Goal: Task Accomplishment & Management: Use online tool/utility

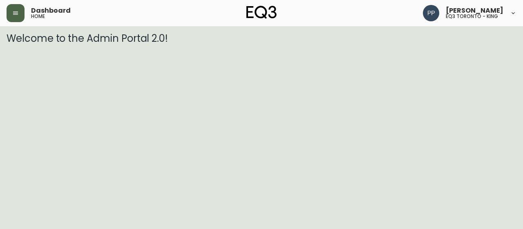
click at [21, 9] on button "button" at bounding box center [16, 13] width 18 height 18
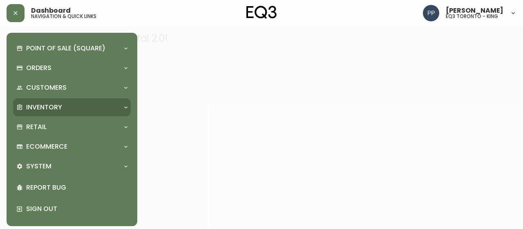
click at [60, 108] on p "Inventory" at bounding box center [44, 107] width 36 height 9
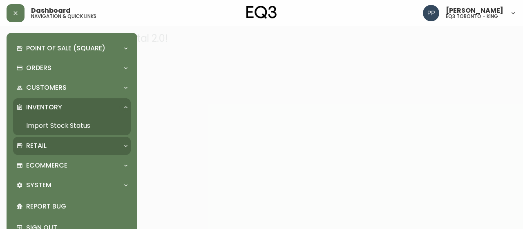
click at [37, 147] on p "Retail" at bounding box center [36, 145] width 20 height 9
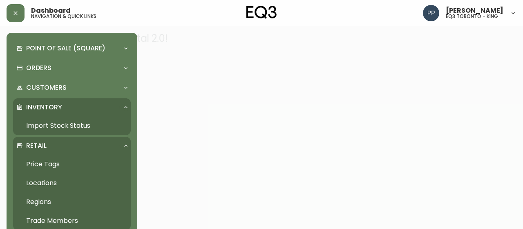
click at [52, 165] on link "Price Tags" at bounding box center [72, 164] width 118 height 19
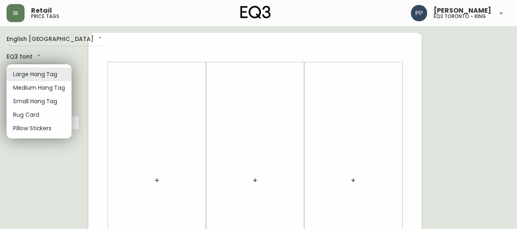
click at [58, 103] on li "Small Hang Tag" at bounding box center [39, 100] width 65 height 13
type input "small"
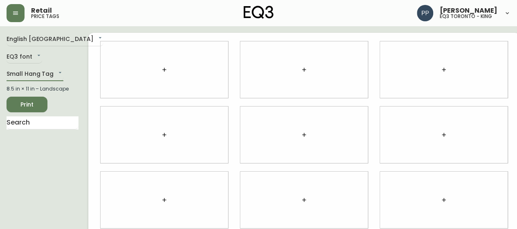
click at [156, 64] on button "button" at bounding box center [164, 69] width 16 height 16
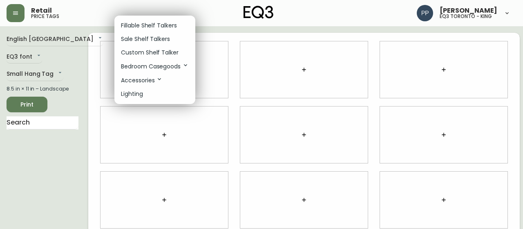
click at [158, 24] on p "Fillable Shelf Talkers" at bounding box center [149, 25] width 56 height 9
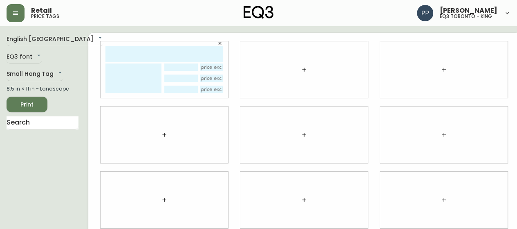
click at [219, 43] on icon "button" at bounding box center [220, 43] width 3 height 3
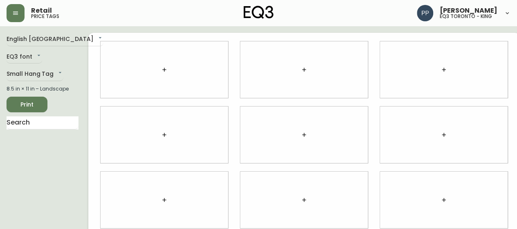
click at [161, 71] on icon "button" at bounding box center [164, 69] width 7 height 7
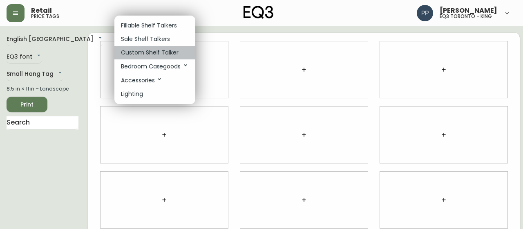
click at [159, 54] on p "Custom Shelf Talker" at bounding box center [150, 52] width 58 height 9
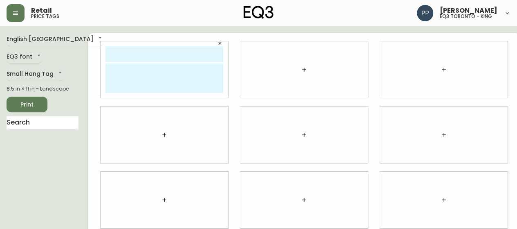
click at [153, 72] on textarea at bounding box center [164, 77] width 118 height 29
click at [167, 58] on input "text" at bounding box center [164, 54] width 118 height 16
type input "NOT FOR SALE"
click at [126, 77] on textarea at bounding box center [164, 77] width 118 height 29
click at [105, 68] on textarea "* PART OF A SET" at bounding box center [164, 77] width 118 height 29
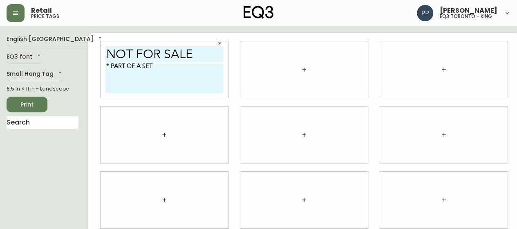
type textarea "* PART OF A SET"
click at [105, 50] on input "NOT FOR SALE" at bounding box center [164, 54] width 118 height 16
type input "NOT FOR SALE"
click at [167, 66] on textarea "* PART OF A SET" at bounding box center [164, 77] width 118 height 29
click at [109, 65] on textarea "* PART OF A SET" at bounding box center [164, 77] width 118 height 29
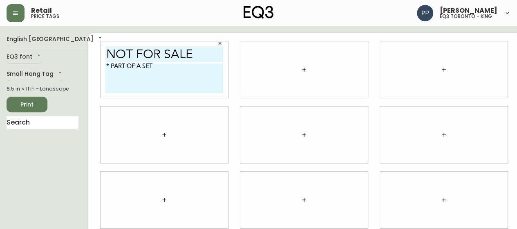
click at [172, 67] on textarea "* PART OF A SET" at bounding box center [164, 77] width 118 height 29
type textarea "* PART OF A SET *"
click at [298, 70] on button "button" at bounding box center [304, 69] width 16 height 16
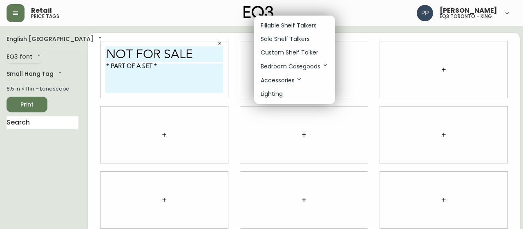
click at [304, 54] on p "Custom Shelf Talker" at bounding box center [290, 52] width 58 height 9
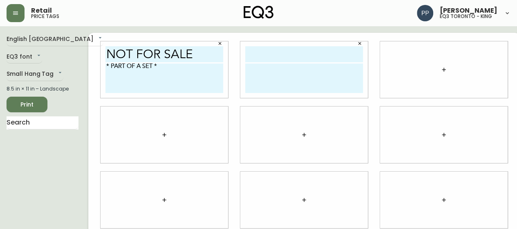
click at [442, 69] on icon "button" at bounding box center [444, 69] width 4 height 4
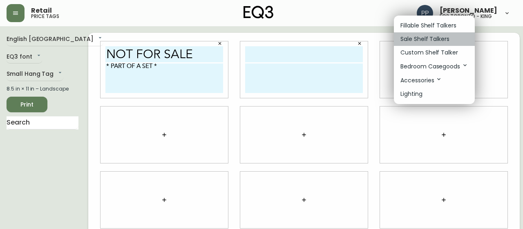
click at [432, 40] on p "Sale Shelf Talkers" at bounding box center [425, 39] width 49 height 9
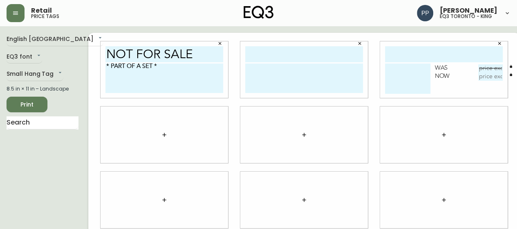
click at [494, 43] on button "button" at bounding box center [500, 43] width 12 height 12
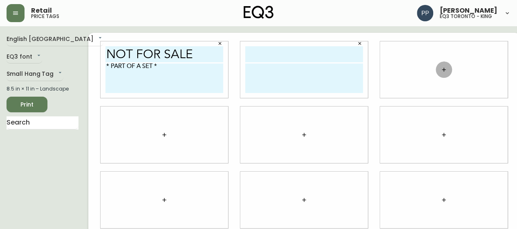
click at [441, 72] on icon "button" at bounding box center [444, 69] width 7 height 7
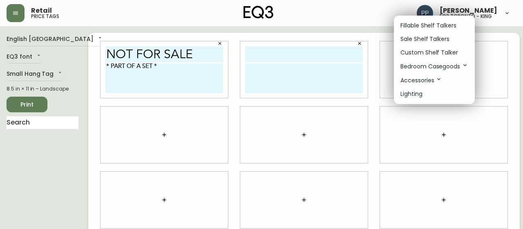
click at [445, 55] on p "Custom Shelf Talker" at bounding box center [430, 52] width 58 height 9
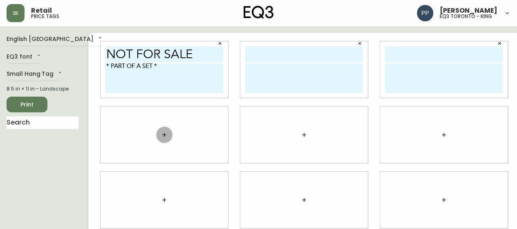
click at [161, 133] on icon "button" at bounding box center [164, 134] width 7 height 7
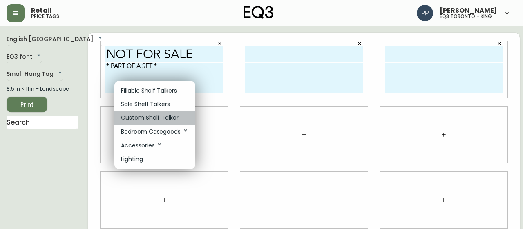
click at [159, 115] on p "Custom Shelf Talker" at bounding box center [150, 117] width 58 height 9
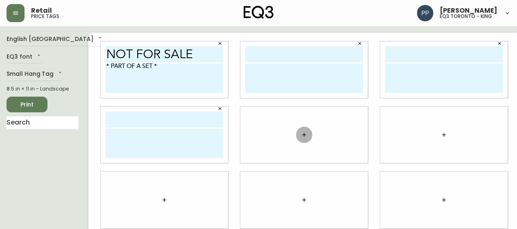
click at [301, 132] on icon "button" at bounding box center [304, 134] width 7 height 7
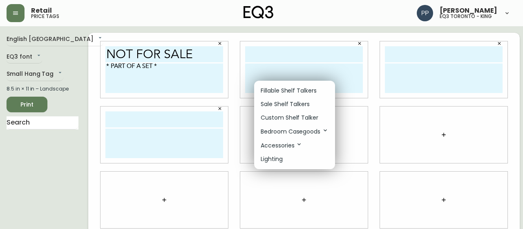
drag, startPoint x: 300, startPoint y: 121, endPoint x: 412, endPoint y: 122, distance: 112.4
click at [301, 121] on p "Custom Shelf Talker" at bounding box center [290, 117] width 58 height 9
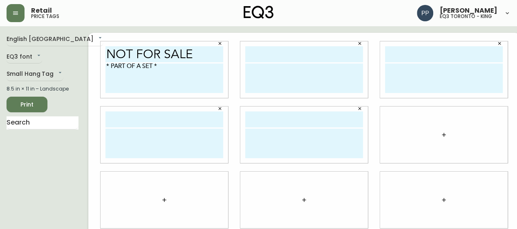
click at [436, 132] on button "button" at bounding box center [444, 134] width 16 height 16
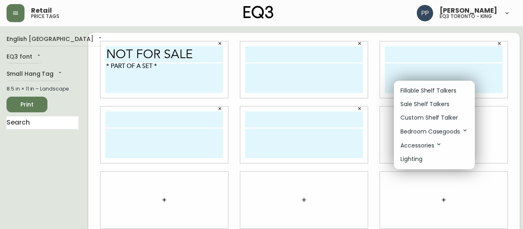
click at [431, 118] on p "Custom Shelf Talker" at bounding box center [430, 117] width 58 height 9
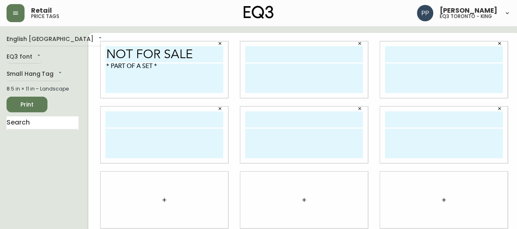
click at [156, 195] on button "button" at bounding box center [164, 199] width 16 height 16
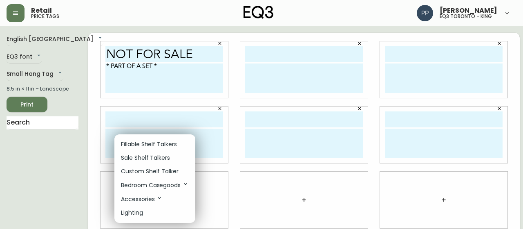
drag, startPoint x: 165, startPoint y: 171, endPoint x: 227, endPoint y: 176, distance: 62.0
click at [166, 171] on p "Custom Shelf Talker" at bounding box center [150, 171] width 58 height 9
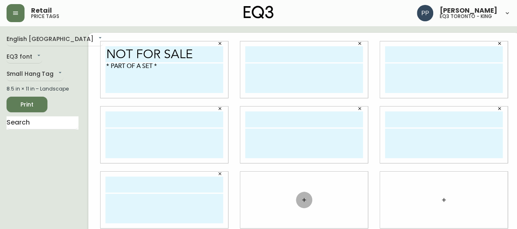
click at [301, 197] on icon "button" at bounding box center [304, 199] width 7 height 7
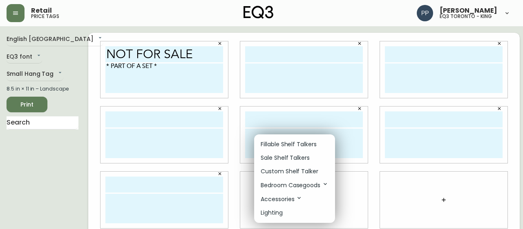
click at [306, 173] on p "Custom Shelf Talker" at bounding box center [290, 171] width 58 height 9
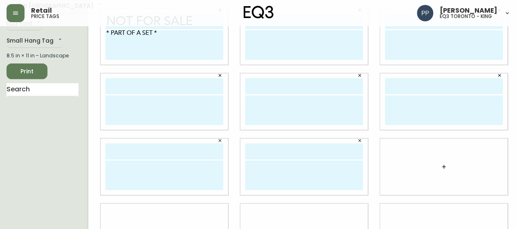
scroll to position [41, 0]
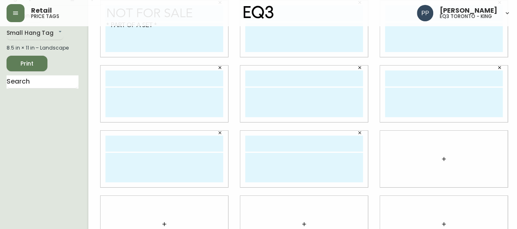
click at [441, 157] on icon "button" at bounding box center [444, 158] width 7 height 7
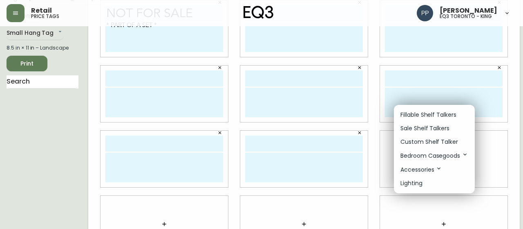
click at [430, 139] on p "Custom Shelf Talker" at bounding box center [430, 141] width 58 height 9
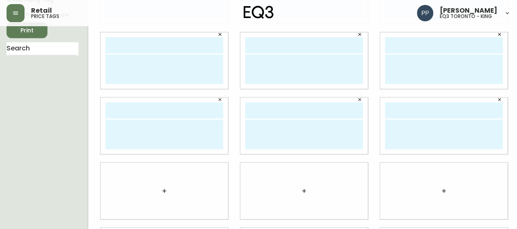
scroll to position [82, 0]
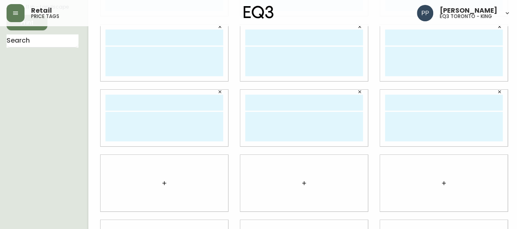
click at [161, 185] on icon "button" at bounding box center [164, 182] width 7 height 7
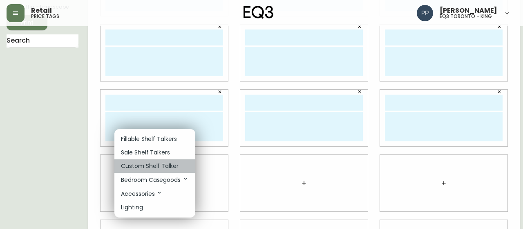
drag, startPoint x: 159, startPoint y: 166, endPoint x: 228, endPoint y: 166, distance: 69.5
click at [159, 166] on p "Custom Shelf Talker" at bounding box center [150, 166] width 58 height 9
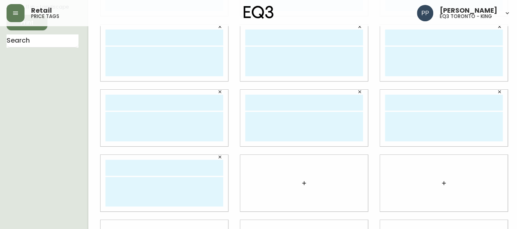
click at [301, 181] on icon "button" at bounding box center [304, 182] width 7 height 7
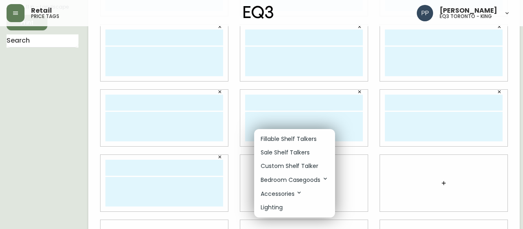
click at [292, 166] on p "Custom Shelf Talker" at bounding box center [290, 166] width 58 height 9
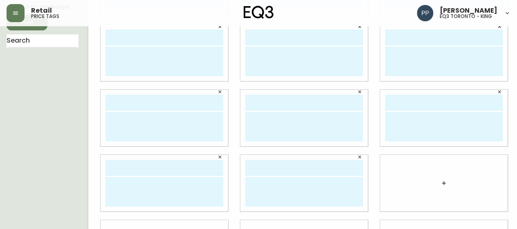
click at [436, 181] on button "button" at bounding box center [444, 183] width 16 height 16
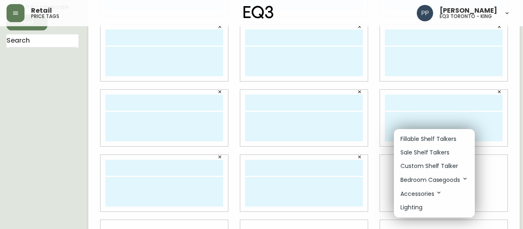
click at [433, 167] on p "Custom Shelf Talker" at bounding box center [430, 166] width 58 height 9
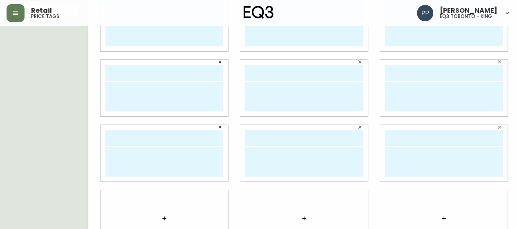
scroll to position [137, 0]
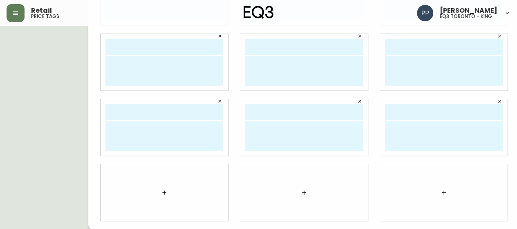
click at [161, 191] on icon "button" at bounding box center [164, 192] width 7 height 7
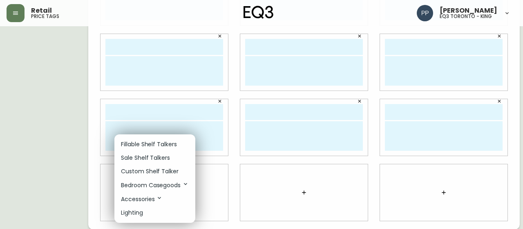
click at [162, 171] on p "Custom Shelf Talker" at bounding box center [150, 171] width 58 height 9
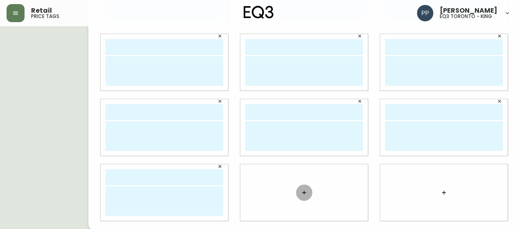
click at [296, 198] on button "button" at bounding box center [304, 192] width 16 height 16
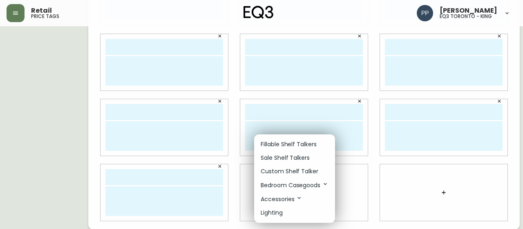
click at [295, 173] on p "Custom Shelf Talker" at bounding box center [290, 171] width 58 height 9
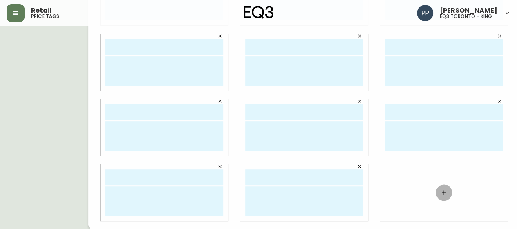
click at [441, 189] on icon "button" at bounding box center [444, 192] width 7 height 7
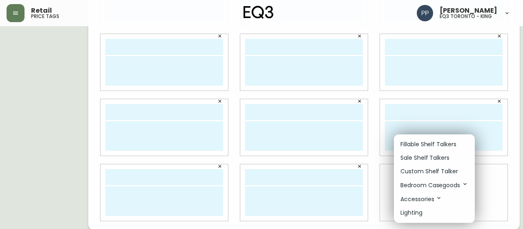
click at [433, 173] on p "Custom Shelf Talker" at bounding box center [430, 171] width 58 height 9
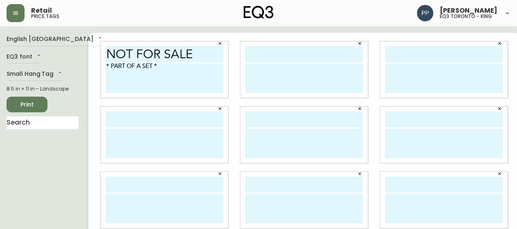
scroll to position [1, 0]
drag, startPoint x: 107, startPoint y: 53, endPoint x: 196, endPoint y: 57, distance: 89.2
click at [196, 57] on input "NOT FOR SALE" at bounding box center [164, 54] width 118 height 16
click at [277, 56] on input "text" at bounding box center [304, 54] width 118 height 16
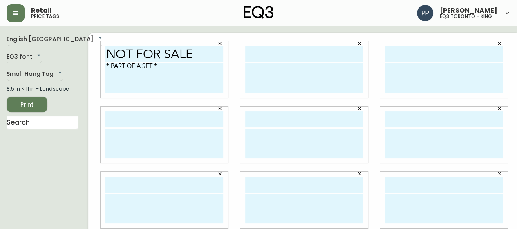
paste input "NOT FOR SALE"
type input "NOT FOR SALE"
click at [408, 53] on input "text" at bounding box center [444, 54] width 118 height 16
paste input "NOT FOR SALE"
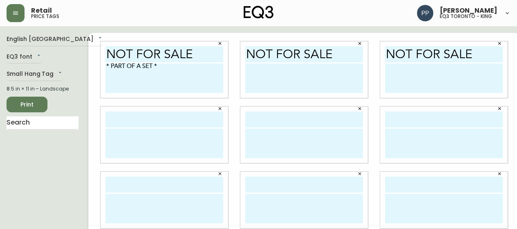
type input "NOT FOR SALE"
click at [122, 117] on input "text" at bounding box center [164, 119] width 118 height 16
paste input "NOT FOR SALE"
type input "NOT FOR SALE"
drag, startPoint x: 296, startPoint y: 114, endPoint x: 321, endPoint y: 120, distance: 24.9
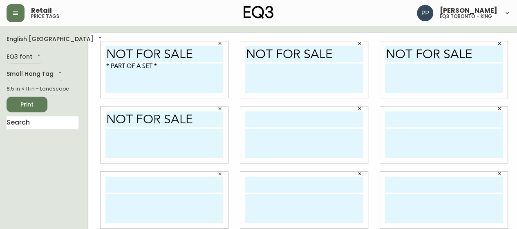
click at [297, 114] on input "text" at bounding box center [304, 119] width 118 height 16
paste input "NOT FOR SALE"
type input "NOT FOR SALE"
click at [419, 116] on input "text" at bounding box center [444, 119] width 118 height 16
paste input "NOT FOR SALE"
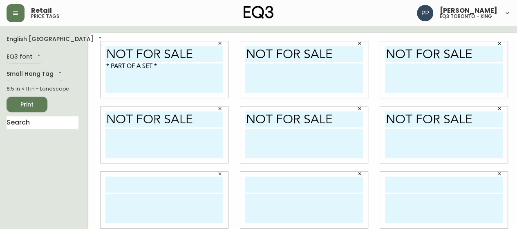
type input "NOT FOR SALE"
click at [126, 184] on input "text" at bounding box center [164, 184] width 118 height 16
paste input "NOT FOR SALE"
type input "NOT FOR SALE"
click at [289, 179] on input "text" at bounding box center [304, 184] width 118 height 16
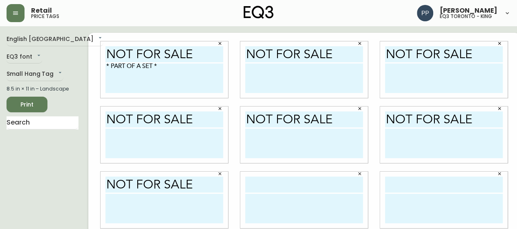
paste input "NOT FOR SALE"
type input "NOT FOR SALE"
click at [402, 177] on input "text" at bounding box center [444, 184] width 118 height 16
paste input "NOT FOR SALE"
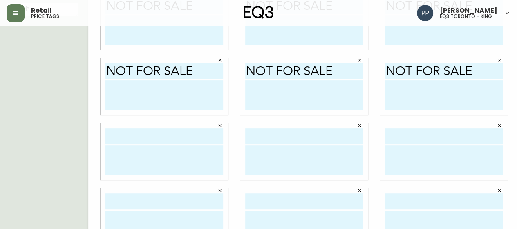
scroll to position [137, 0]
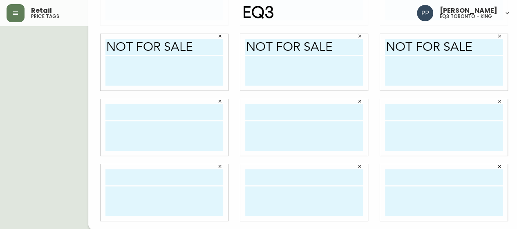
type input "NOT FOR SALE"
click at [153, 109] on input "text" at bounding box center [164, 112] width 118 height 16
paste input "NOT FOR SALE"
drag, startPoint x: 156, startPoint y: 109, endPoint x: 261, endPoint y: 104, distance: 104.8
click at [261, 104] on div "NOT FOR SALE * PART OF A SET * NOT FOR SALE NOT FOR SALE NOT FOR SALE NOT FOR S…" at bounding box center [304, 62] width 432 height 334
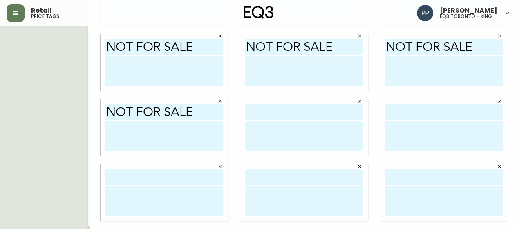
type input "NOT FOR SALE"
click at [281, 106] on input "text" at bounding box center [304, 112] width 118 height 16
paste input "NOT FOR SALE"
type input "NOT FOR SALE"
click at [426, 107] on input "text" at bounding box center [444, 112] width 118 height 16
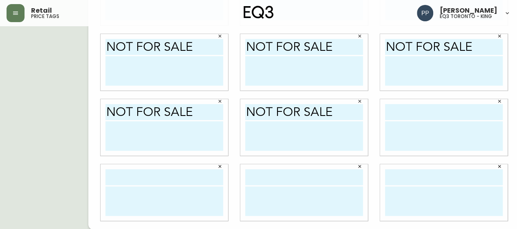
paste input "NOT FOR SALE"
type input "NOT FOR SALE"
drag, startPoint x: 129, startPoint y: 173, endPoint x: 140, endPoint y: 173, distance: 10.6
click at [130, 173] on input "text" at bounding box center [164, 177] width 118 height 16
paste input "NOT FOR SALE"
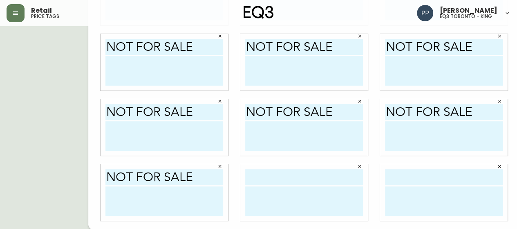
type input "NOT FOR SALE"
click at [270, 175] on input "text" at bounding box center [304, 177] width 118 height 16
paste input "NOT FOR SALE"
type input "NOT FOR SALE"
click at [417, 169] on input "text" at bounding box center [444, 177] width 118 height 16
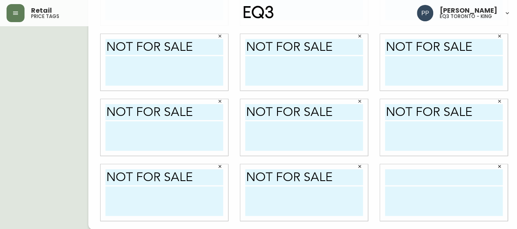
paste input "NOT FOR SALE"
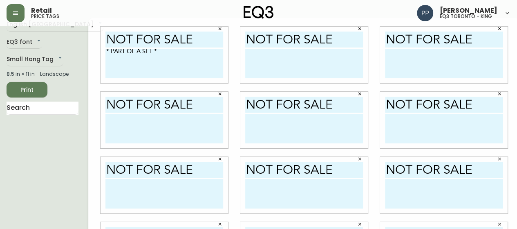
scroll to position [0, 0]
type input "NOT FOR SALE"
click at [245, 37] on input "NOT FOR SALE" at bounding box center [304, 39] width 118 height 16
type input "NOT FOR SALE"
click at [385, 37] on input "NOT FOR SALE" at bounding box center [444, 39] width 118 height 16
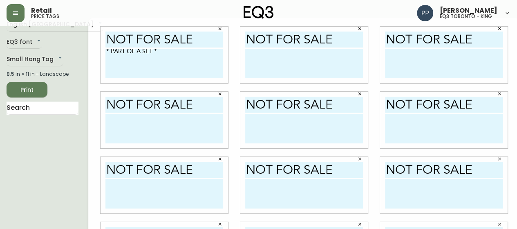
type input "NOT FOR SALE"
drag, startPoint x: 96, startPoint y: 101, endPoint x: 102, endPoint y: 102, distance: 5.8
click at [105, 101] on input "NOT FOR SALE" at bounding box center [164, 104] width 118 height 16
type input "NOT FOR SALE"
drag, startPoint x: 238, startPoint y: 103, endPoint x: 255, endPoint y: 107, distance: 17.3
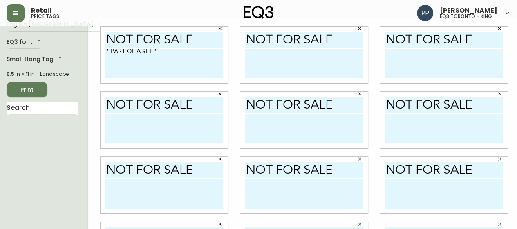
click at [245, 103] on input "NOT FOR SALE" at bounding box center [304, 104] width 118 height 16
type input "NOT FOR SALE"
click at [385, 102] on input "NOT FOR SALE" at bounding box center [444, 104] width 118 height 16
type input "NOT FOR SALE"
click at [105, 166] on input "NOT FOR SALE" at bounding box center [164, 170] width 118 height 16
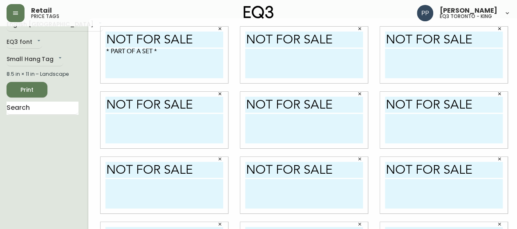
type input "NOT FOR SALE"
click at [245, 166] on input "NOT FOR SALE" at bounding box center [304, 170] width 118 height 16
type input "NOT FOR SALE"
click at [385, 168] on input "NOT FOR SALE" at bounding box center [444, 170] width 118 height 16
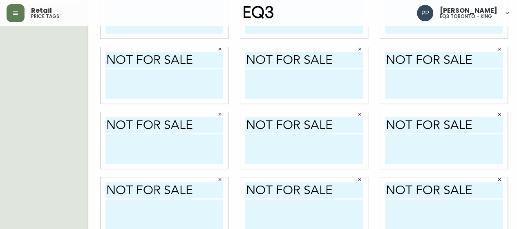
scroll to position [137, 0]
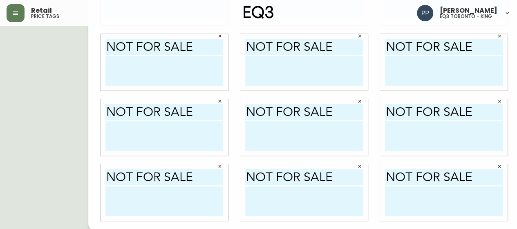
type input "NOT FOR SALE"
click at [105, 109] on input "NOT FOR SALE" at bounding box center [164, 112] width 118 height 16
type input "NOT FOR SALE"
drag, startPoint x: 235, startPoint y: 108, endPoint x: 242, endPoint y: 110, distance: 7.2
click at [240, 108] on div "NOT FOR SALE" at bounding box center [304, 127] width 128 height 56
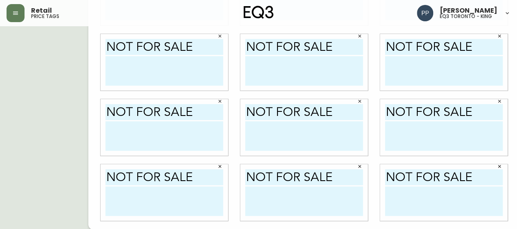
drag, startPoint x: 238, startPoint y: 109, endPoint x: 285, endPoint y: 116, distance: 47.9
click at [245, 109] on input "NOT FOR SALE" at bounding box center [304, 112] width 118 height 16
type input "NOT FOR SALE"
drag, startPoint x: 377, startPoint y: 107, endPoint x: 380, endPoint y: 109, distance: 4.2
click at [385, 108] on input "NOT FOR SALE" at bounding box center [444, 112] width 118 height 16
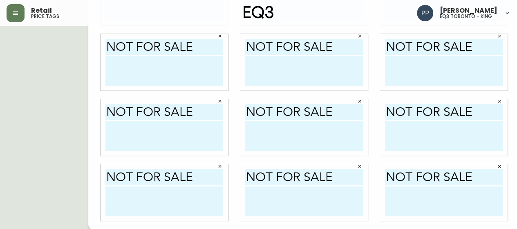
type input "NOT FOR SALE"
drag, startPoint x: 97, startPoint y: 171, endPoint x: 119, endPoint y: 171, distance: 22.1
click at [105, 171] on input "NOT FOR SALE" at bounding box center [164, 177] width 118 height 16
type input "NOT FOR SALE"
click at [245, 173] on input "NOT FOR SALE" at bounding box center [304, 177] width 118 height 16
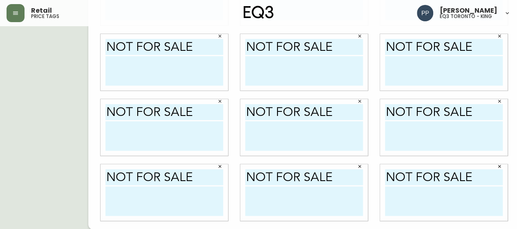
type input "NOT FOR SALE"
drag, startPoint x: 376, startPoint y: 175, endPoint x: 384, endPoint y: 175, distance: 8.6
click at [385, 175] on input "NOT FOR SALE" at bounding box center [444, 177] width 118 height 16
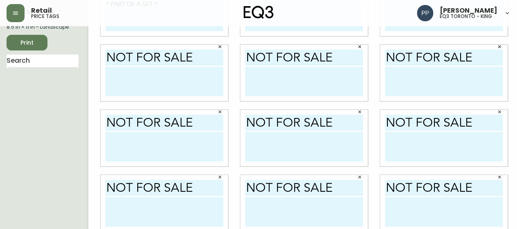
scroll to position [15, 0]
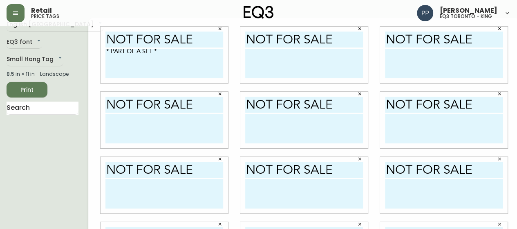
type input "NOT FOR SALE"
drag, startPoint x: 119, startPoint y: 50, endPoint x: 184, endPoint y: 61, distance: 65.5
click at [184, 61] on textarea "* PART OF A SET *" at bounding box center [164, 63] width 118 height 29
click at [288, 52] on textarea at bounding box center [304, 63] width 118 height 29
paste textarea "* PART OF A SET *"
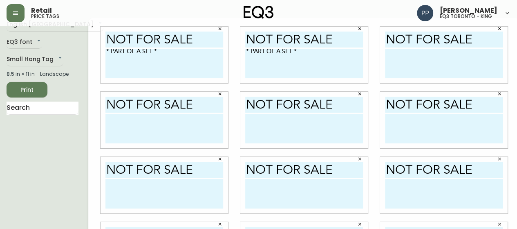
type textarea "* PART OF A SET *"
click at [439, 52] on textarea at bounding box center [444, 63] width 118 height 29
paste textarea "* PART OF A SET *"
type textarea "* PART OF A SET *"
click at [145, 121] on textarea at bounding box center [164, 128] width 118 height 29
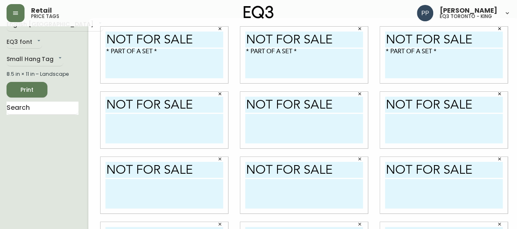
paste textarea "* PART OF A SET *"
type textarea "* PART OF A SET *"
click at [279, 119] on textarea at bounding box center [304, 128] width 118 height 29
paste textarea "* PART OF A SET *"
drag, startPoint x: 280, startPoint y: 115, endPoint x: 256, endPoint y: 114, distance: 24.1
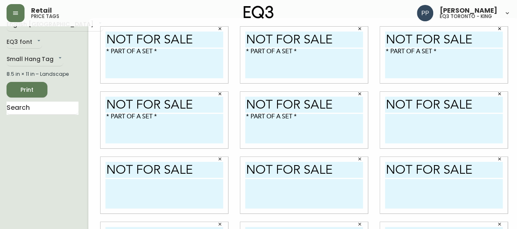
click at [278, 115] on textarea "* PART OF A SET *" at bounding box center [304, 128] width 118 height 29
type textarea "* PART OF A SET *"
click at [133, 117] on textarea "* PART OF A SET *" at bounding box center [164, 128] width 118 height 29
type textarea "* PART OF A SET *"
click at [279, 115] on textarea "* PART OF A SET *" at bounding box center [304, 128] width 118 height 29
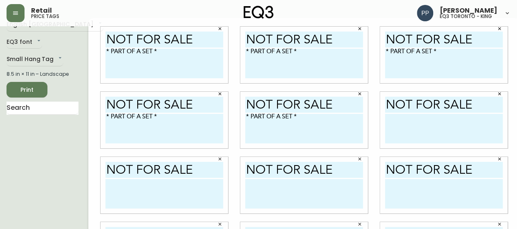
drag, startPoint x: 276, startPoint y: 115, endPoint x: 287, endPoint y: 117, distance: 10.9
click at [276, 115] on textarea "* PART OF A SET *" at bounding box center [304, 128] width 118 height 29
click at [273, 117] on textarea "* PART OF A SET" at bounding box center [304, 128] width 118 height 29
click at [287, 119] on textarea "PARTOF A SET" at bounding box center [304, 128] width 118 height 29
click at [266, 125] on textarea "PARTOF A SET" at bounding box center [304, 128] width 118 height 29
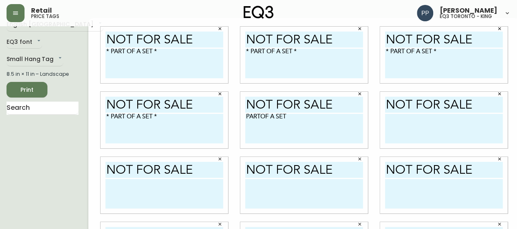
click at [269, 116] on textarea "PARTOF A SET" at bounding box center [304, 128] width 118 height 29
click at [316, 118] on textarea "*PARTOF A SET" at bounding box center [304, 128] width 118 height 29
type textarea "*PARTOF A SET*"
click at [415, 121] on textarea at bounding box center [444, 128] width 118 height 29
paste textarea "* PART OF A SET *"
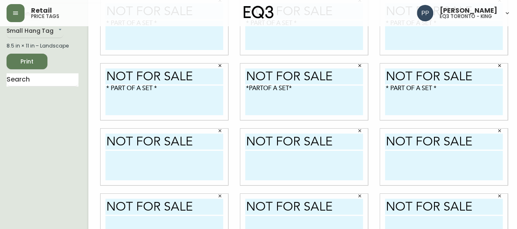
scroll to position [56, 0]
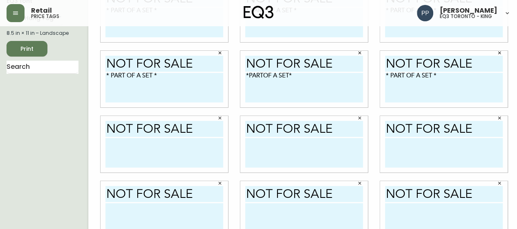
type textarea "* PART OF A SET *"
click at [138, 139] on textarea at bounding box center [164, 152] width 118 height 29
paste textarea "* PART OF A SET *"
click at [113, 141] on textarea "* PART OF A SET *" at bounding box center [164, 152] width 118 height 29
type textarea "* PART OF A SET *"
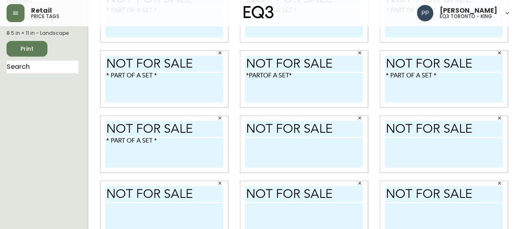
click at [276, 141] on textarea at bounding box center [304, 152] width 118 height 29
paste textarea "* PART OF A SET *"
type textarea "* PART OF A SET *"
click at [426, 142] on textarea at bounding box center [444, 152] width 118 height 29
paste textarea "* PART OF A SET *"
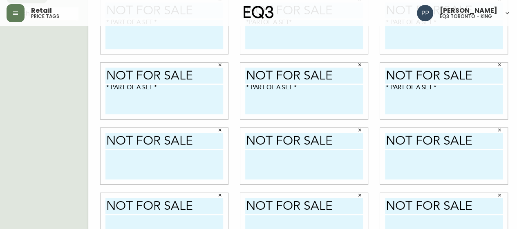
scroll to position [137, 0]
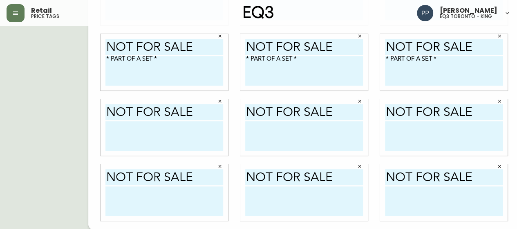
type textarea "* PART OF A SET *"
click at [118, 131] on textarea at bounding box center [164, 135] width 118 height 29
paste textarea "* PART OF A SET *"
drag, startPoint x: 115, startPoint y: 142, endPoint x: 124, endPoint y: 143, distance: 9.4
click at [118, 143] on textarea "* PART OF A SET *" at bounding box center [164, 135] width 118 height 29
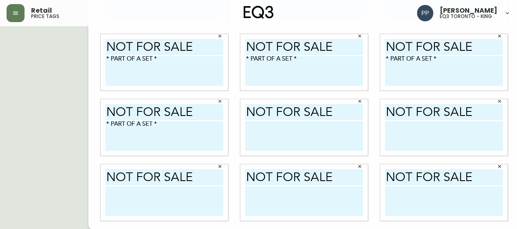
click at [133, 126] on textarea "* PART OF A SET *" at bounding box center [164, 135] width 118 height 29
type textarea "* PART OF A SET *"
click at [268, 125] on textarea at bounding box center [304, 135] width 118 height 29
paste textarea "* PART OF A SET *"
type textarea "* PART OF A SET *"
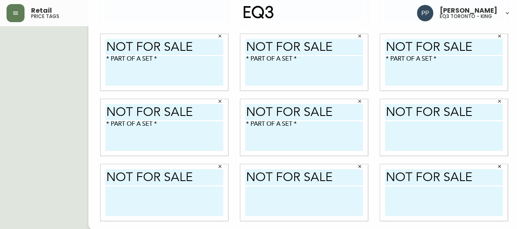
click at [430, 126] on textarea at bounding box center [444, 135] width 118 height 29
paste textarea "* PART OF A SET *"
click at [408, 124] on textarea "* PART OF A SET *" at bounding box center [444, 135] width 118 height 29
type textarea "* PART OF A SET *"
click at [133, 198] on textarea at bounding box center [164, 200] width 118 height 29
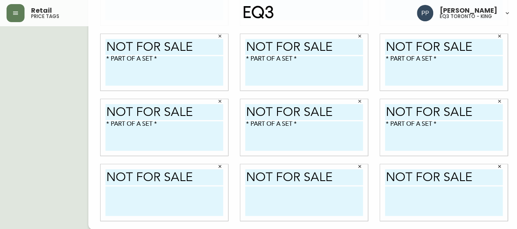
paste textarea "* PART OF A SET *"
click at [124, 188] on textarea "* PART OF A SET *" at bounding box center [164, 200] width 118 height 29
type textarea "* PART OF A SET *"
click at [268, 189] on textarea at bounding box center [304, 200] width 118 height 29
paste textarea "* PART OF A SET *"
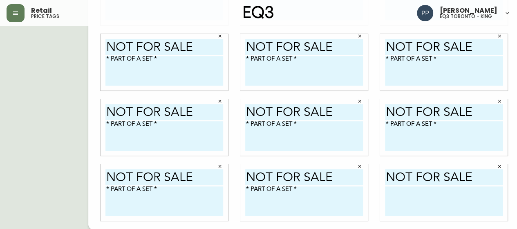
type textarea "* PART OF A SET *"
click at [428, 197] on textarea at bounding box center [444, 200] width 118 height 29
paste textarea "* PART OF A SET *"
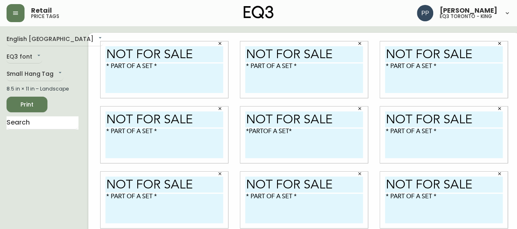
scroll to position [1, 0]
type textarea "* PART OF A SET *"
click at [24, 105] on span "Print" at bounding box center [27, 104] width 28 height 10
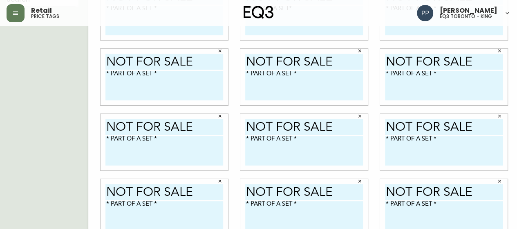
scroll to position [137, 0]
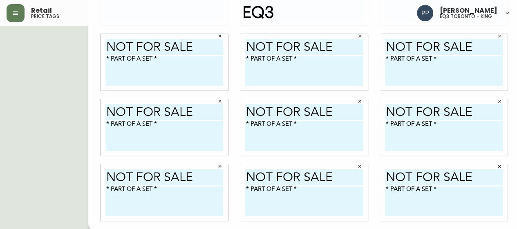
click at [497, 168] on icon "button" at bounding box center [499, 166] width 5 height 5
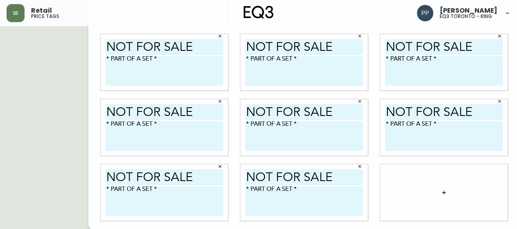
click at [497, 102] on icon "button" at bounding box center [499, 101] width 5 height 5
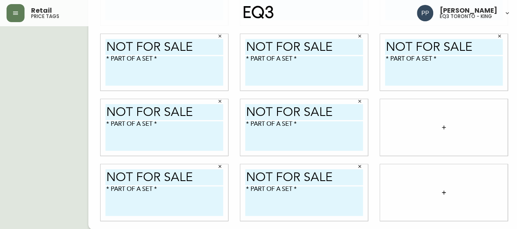
click at [357, 102] on icon "button" at bounding box center [359, 101] width 5 height 5
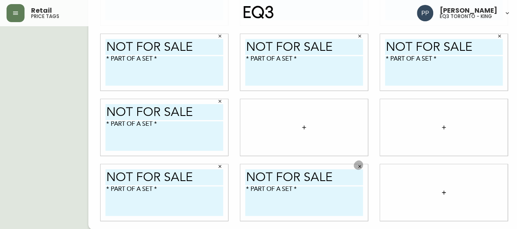
click at [357, 165] on icon "button" at bounding box center [359, 166] width 5 height 5
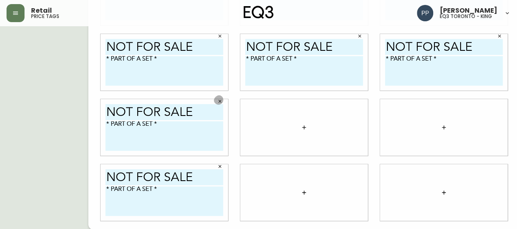
click at [219, 100] on icon "button" at bounding box center [220, 101] width 3 height 3
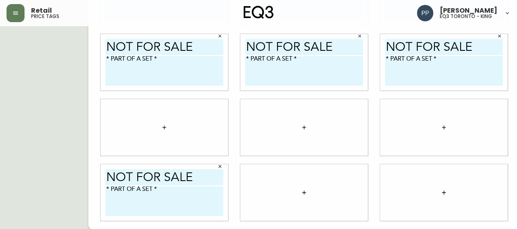
click at [218, 166] on icon "button" at bounding box center [220, 166] width 5 height 5
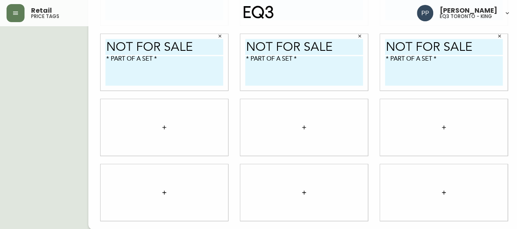
scroll to position [0, 0]
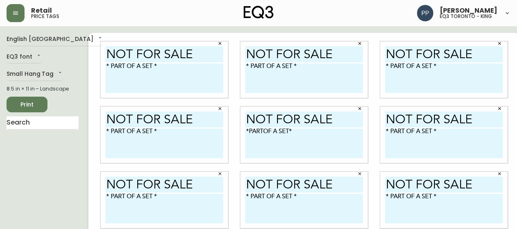
click at [32, 106] on span "Print" at bounding box center [27, 104] width 28 height 10
